Goal: Task Accomplishment & Management: Manage account settings

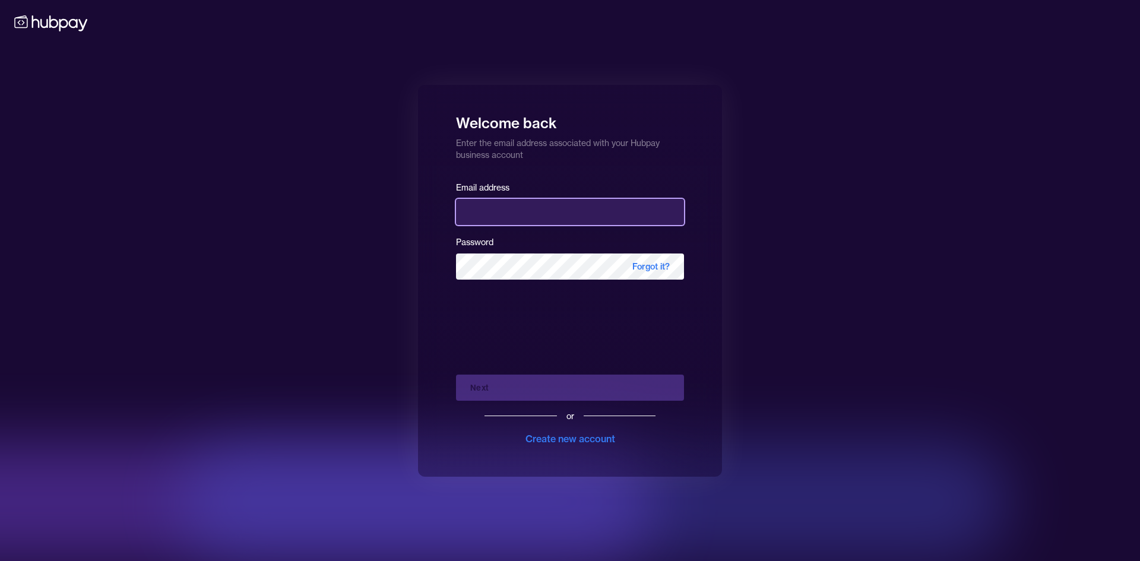
type input "**********"
click at [551, 388] on div "Next or Create new account" at bounding box center [570, 405] width 228 height 81
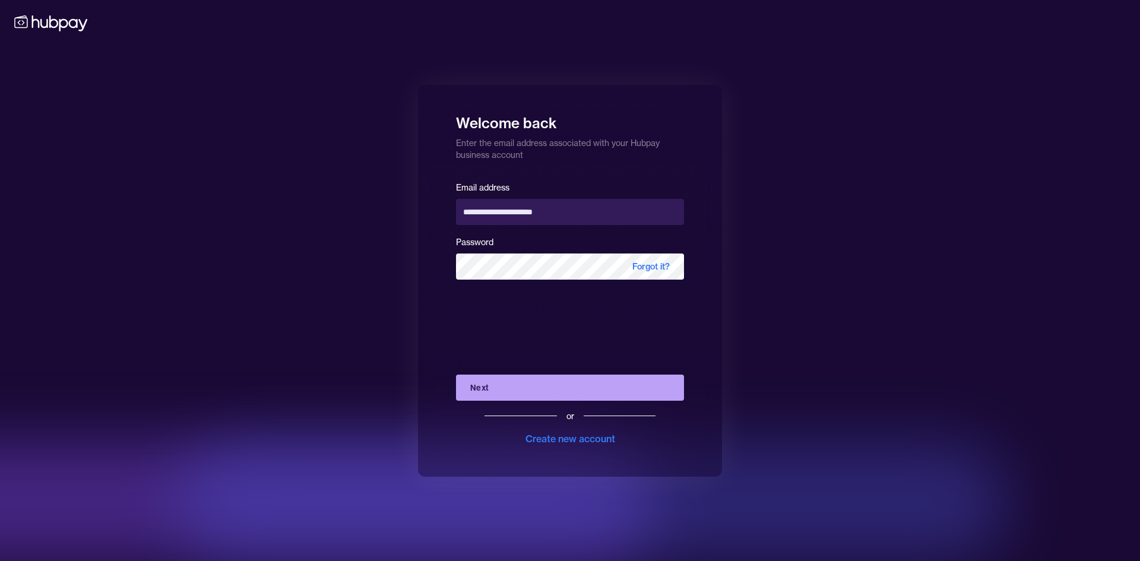
click at [551, 388] on button "Next" at bounding box center [570, 388] width 228 height 26
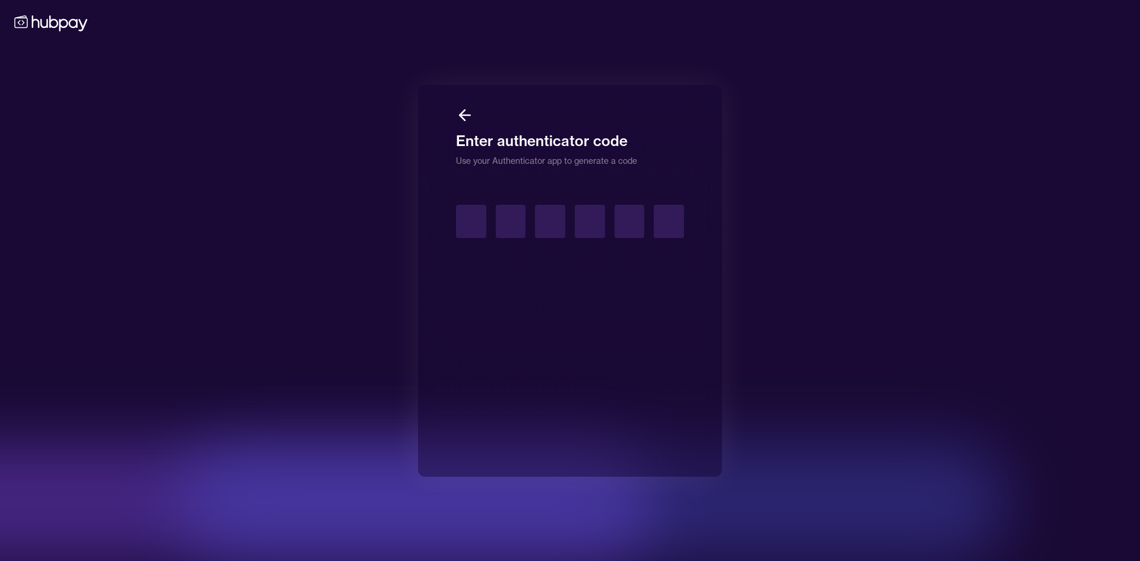
type input "*"
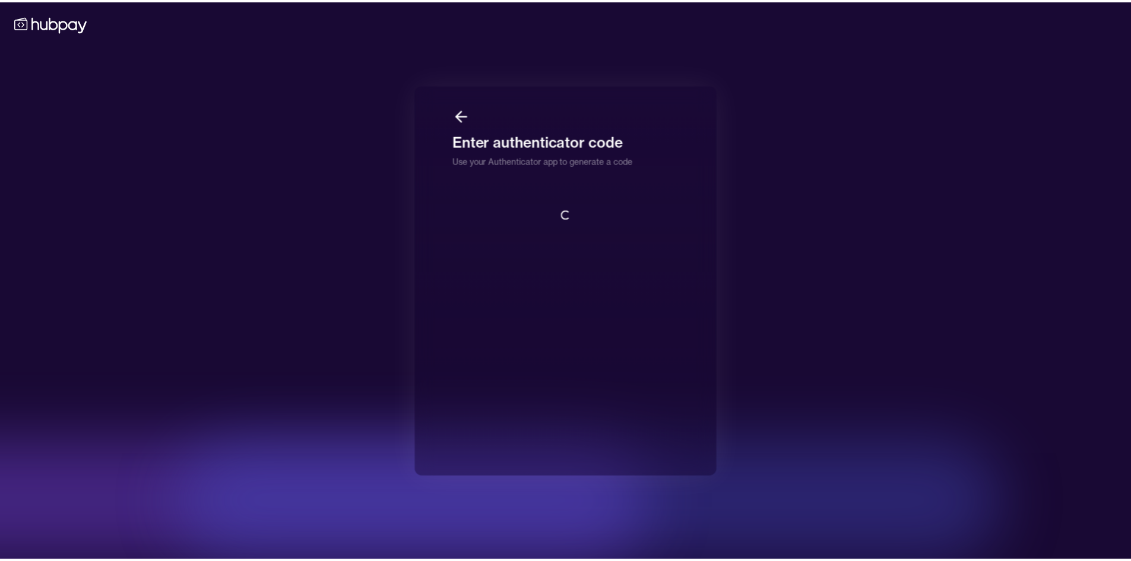
scroll to position [1, 0]
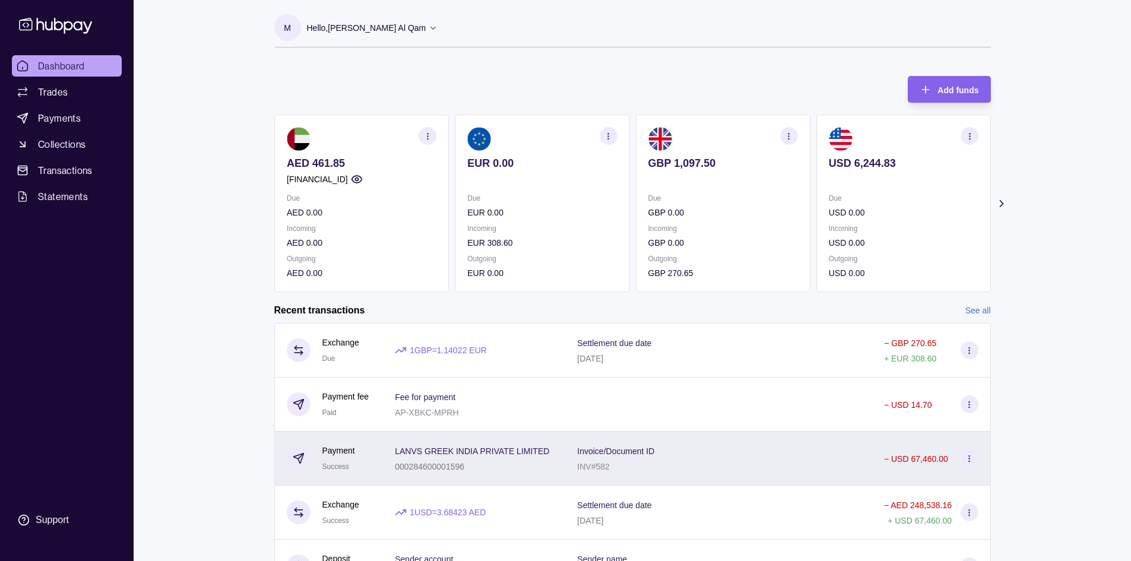
click at [746, 457] on div "Invoice/Document ID INV#582" at bounding box center [718, 458] width 283 height 30
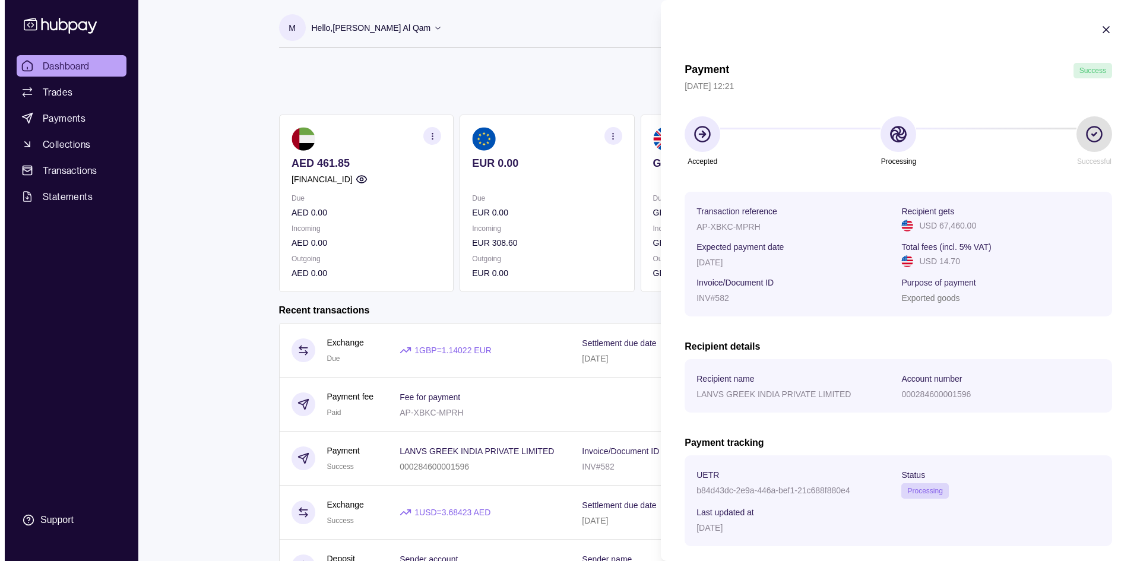
scroll to position [59, 0]
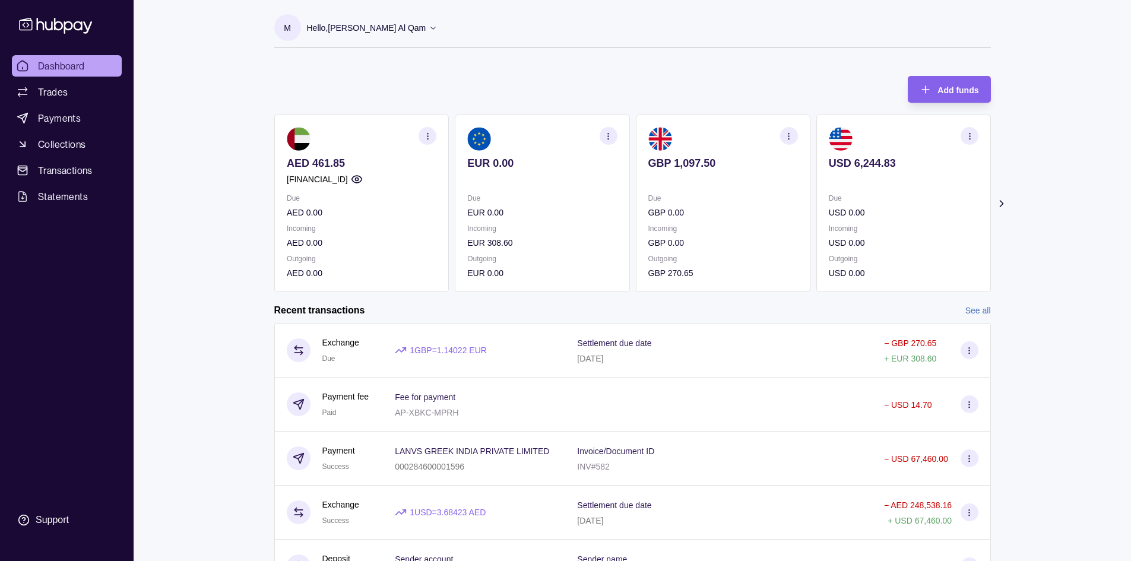
click at [572, 399] on html "Dashboard Trades Payments Collections Transactions Statements Support M Hello, …" at bounding box center [565, 316] width 1131 height 632
click at [426, 23] on p "Hello, Mosaab [PERSON_NAME] Al Qam" at bounding box center [366, 27] width 119 height 13
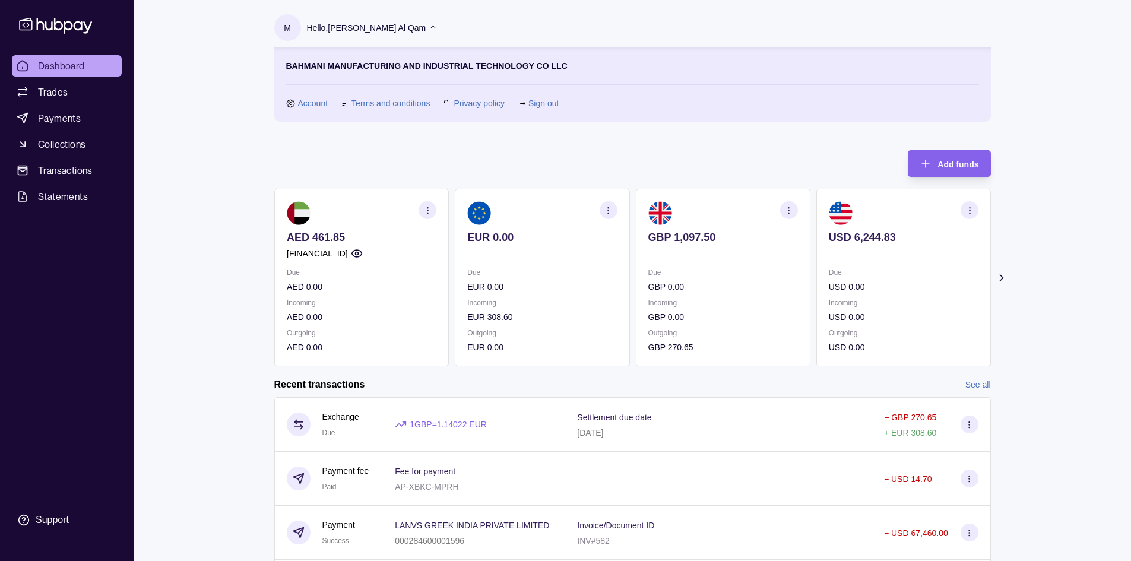
click at [537, 104] on link "Sign out" at bounding box center [543, 103] width 30 height 13
